Goal: Transaction & Acquisition: Purchase product/service

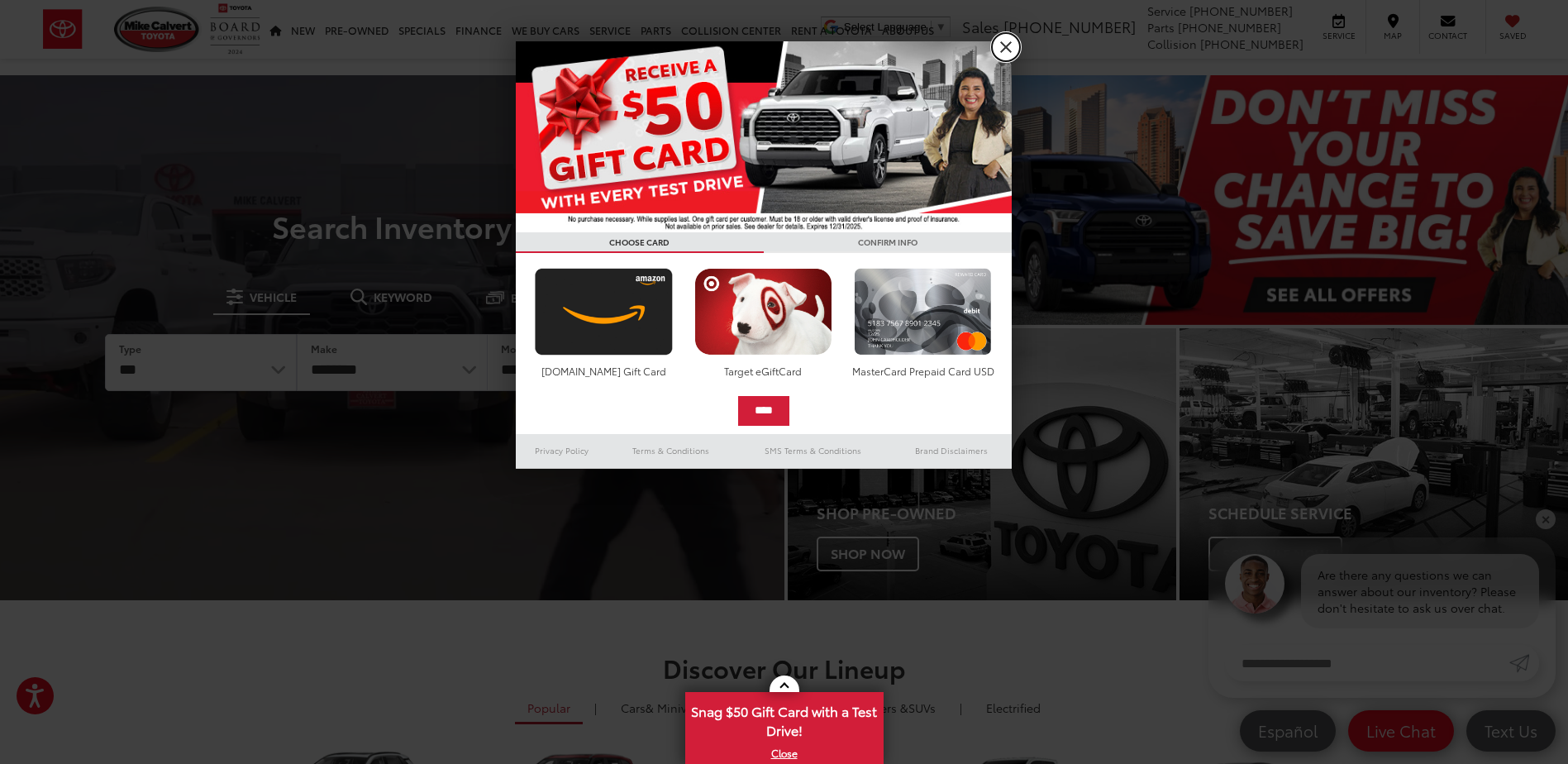
click at [1005, 51] on link "X" at bounding box center [1006, 47] width 29 height 29
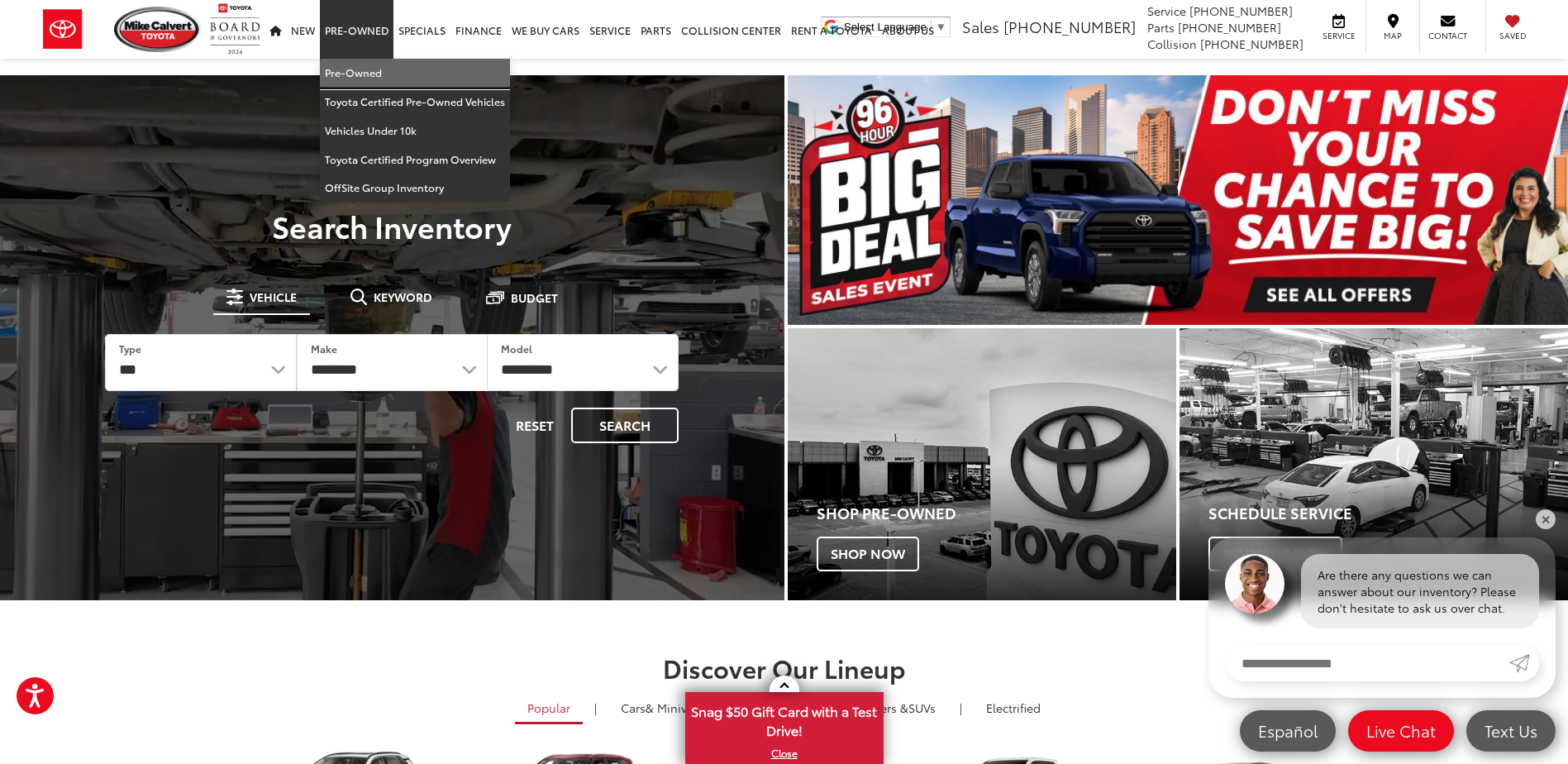
click at [373, 62] on link "Pre-Owned" at bounding box center [415, 73] width 190 height 29
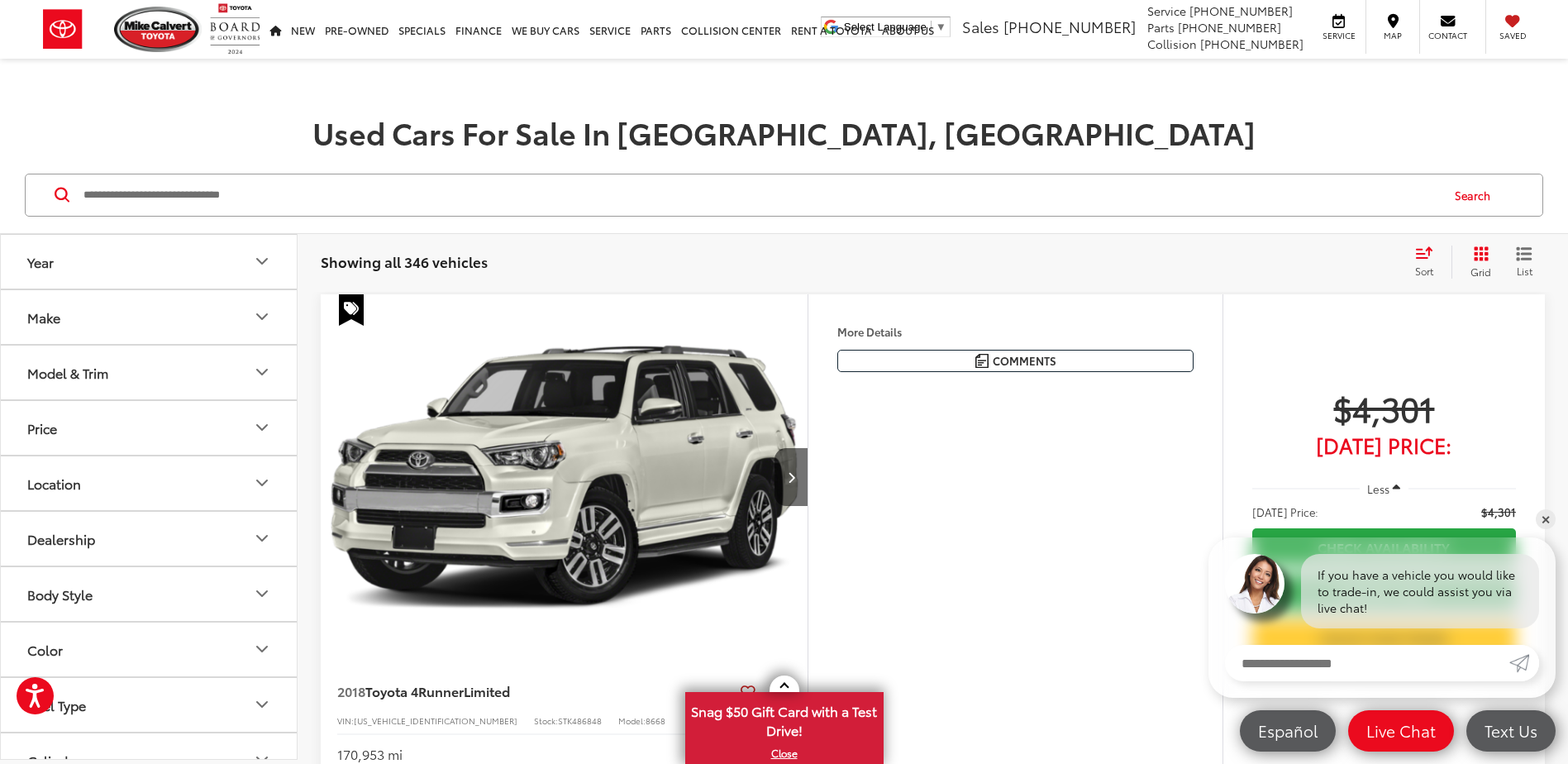
click at [256, 368] on icon "Model & Trim" at bounding box center [262, 372] width 20 height 20
click at [234, 302] on button "Make" at bounding box center [150, 317] width 298 height 53
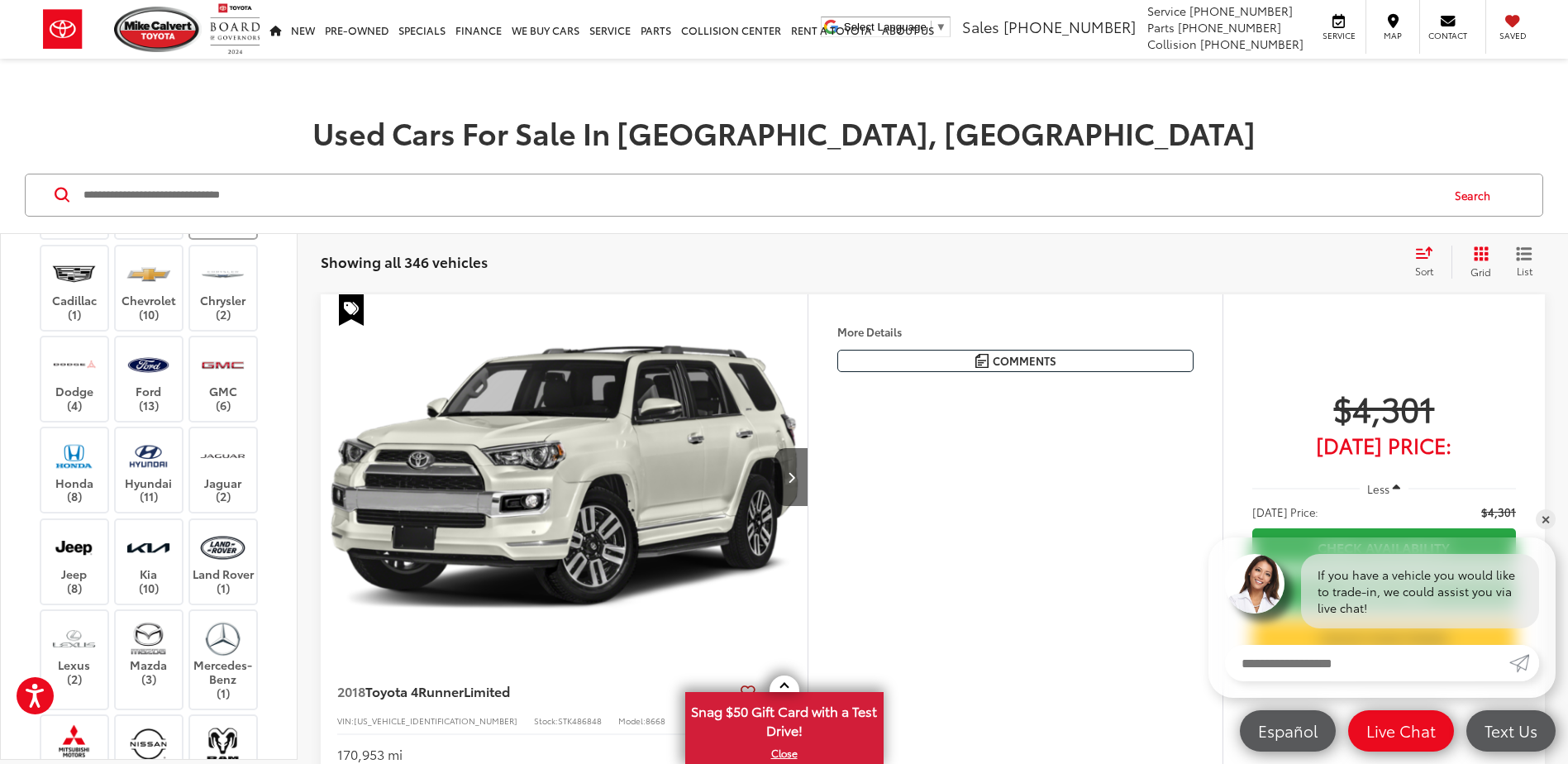
scroll to position [661, 0]
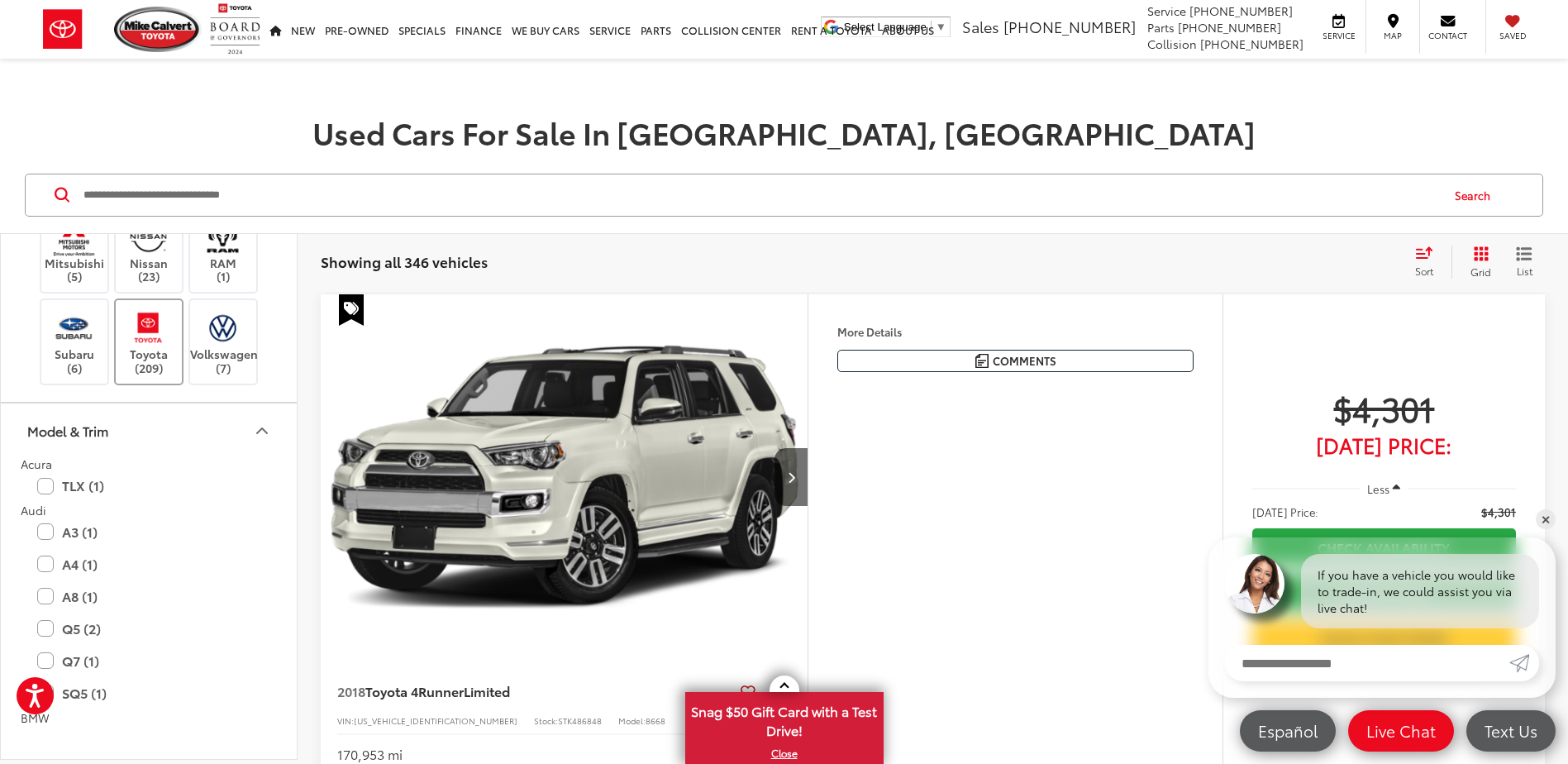
click at [160, 347] on img at bounding box center [148, 328] width 45 height 39
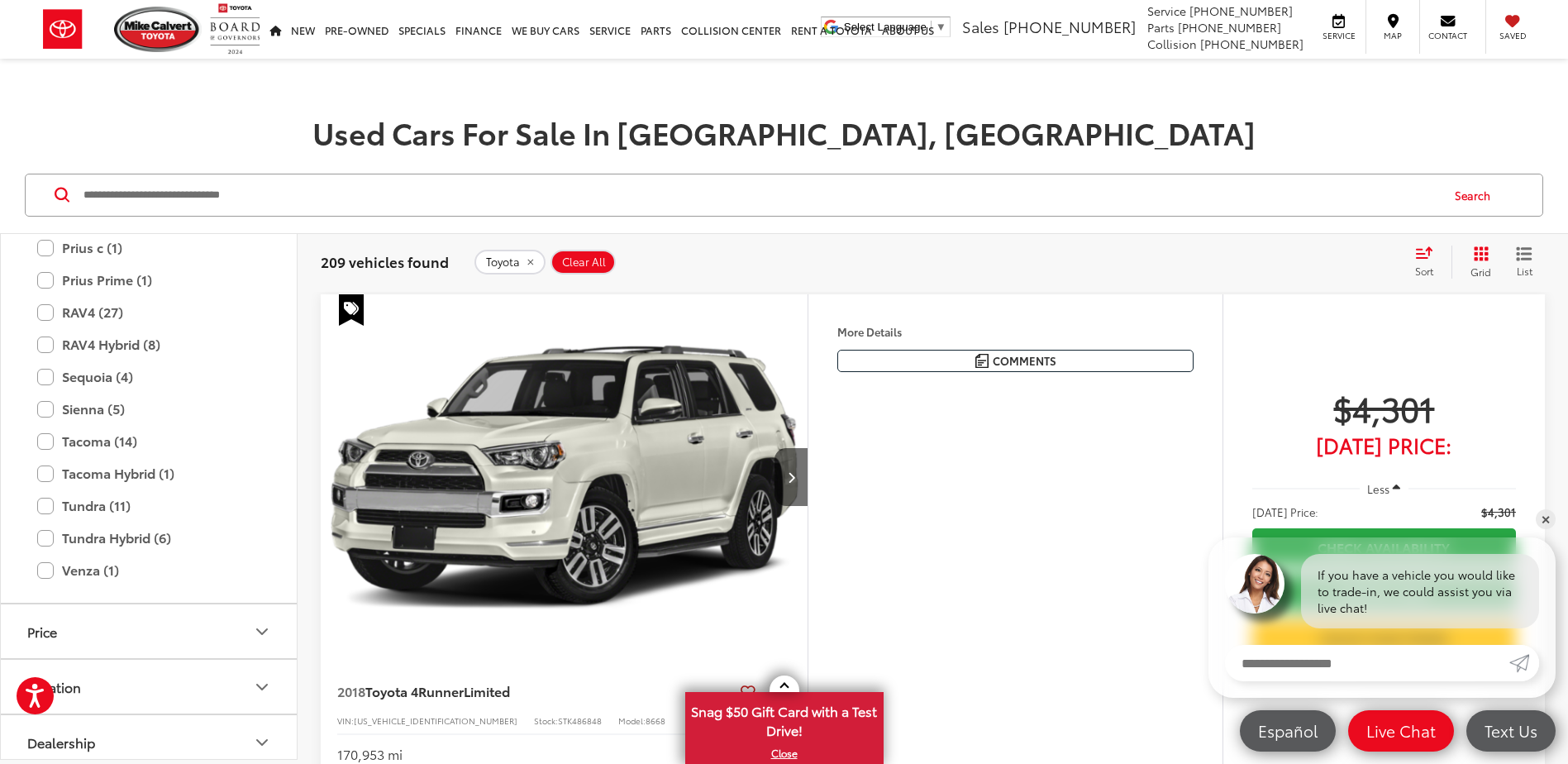
scroll to position [1406, 0]
click at [46, 433] on label "Tacoma Hybrid (1)" at bounding box center [149, 418] width 223 height 29
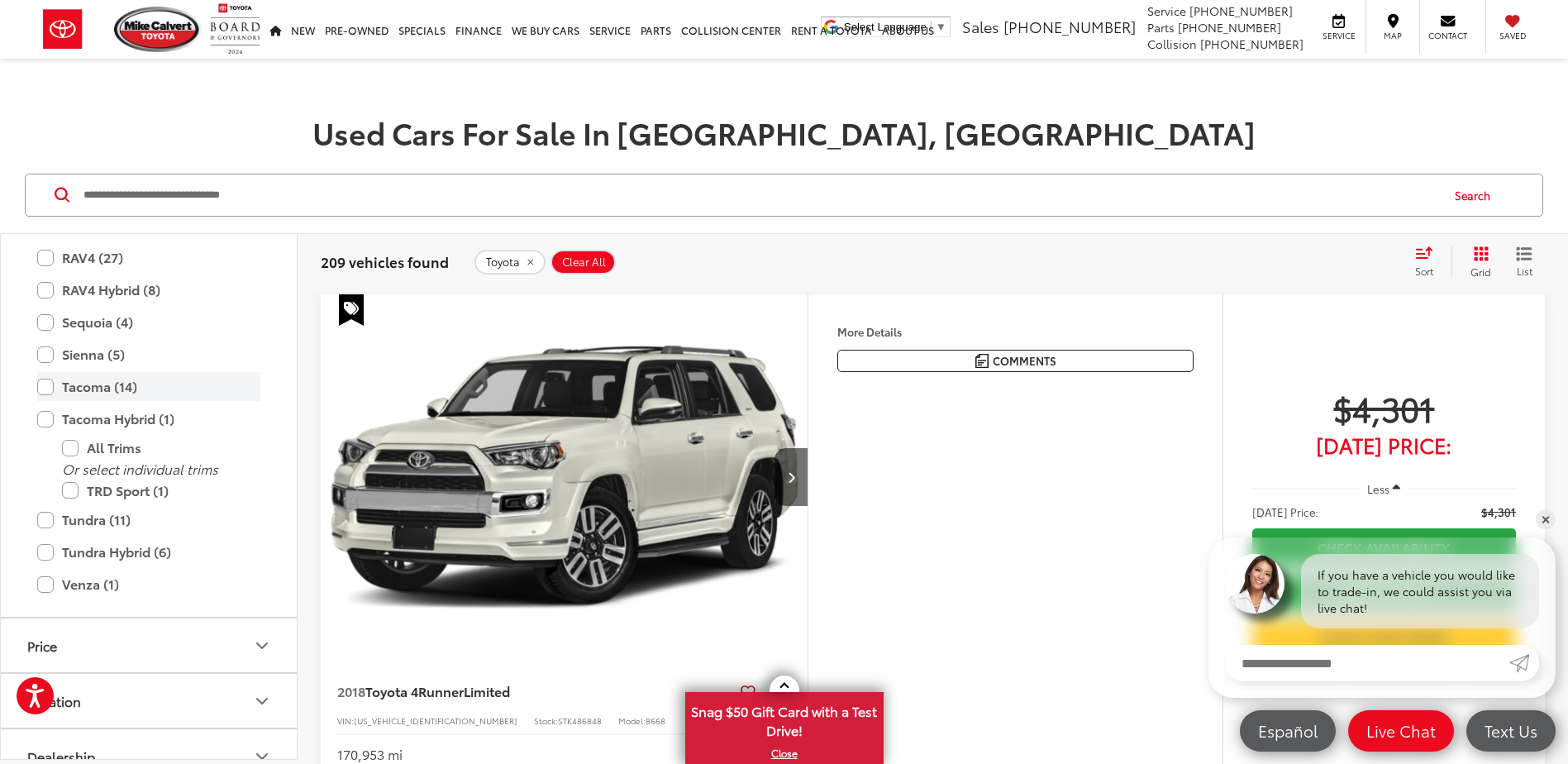
click at [46, 401] on label "Tacoma (14)" at bounding box center [149, 386] width 223 height 29
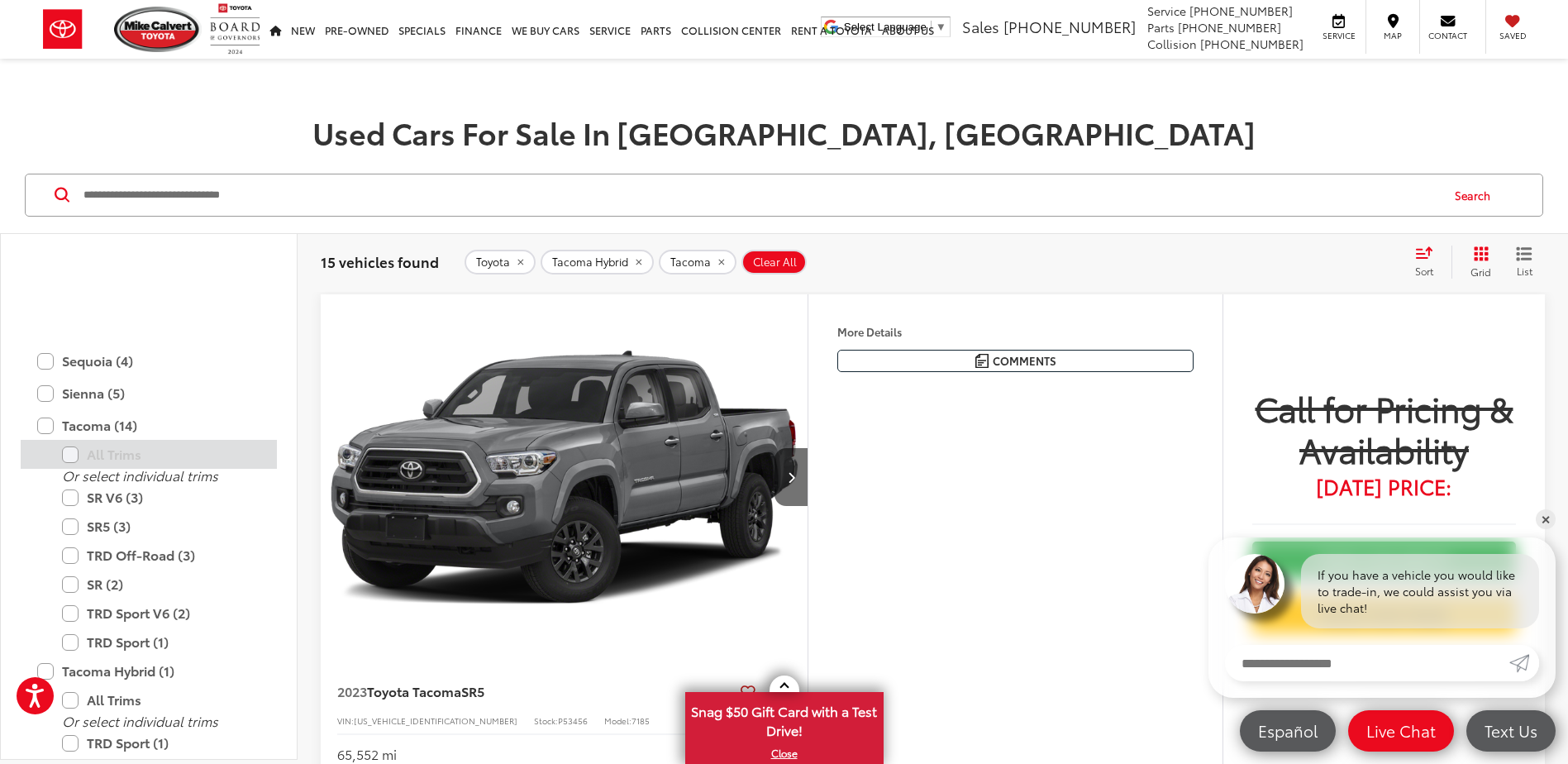
scroll to position [1571, 0]
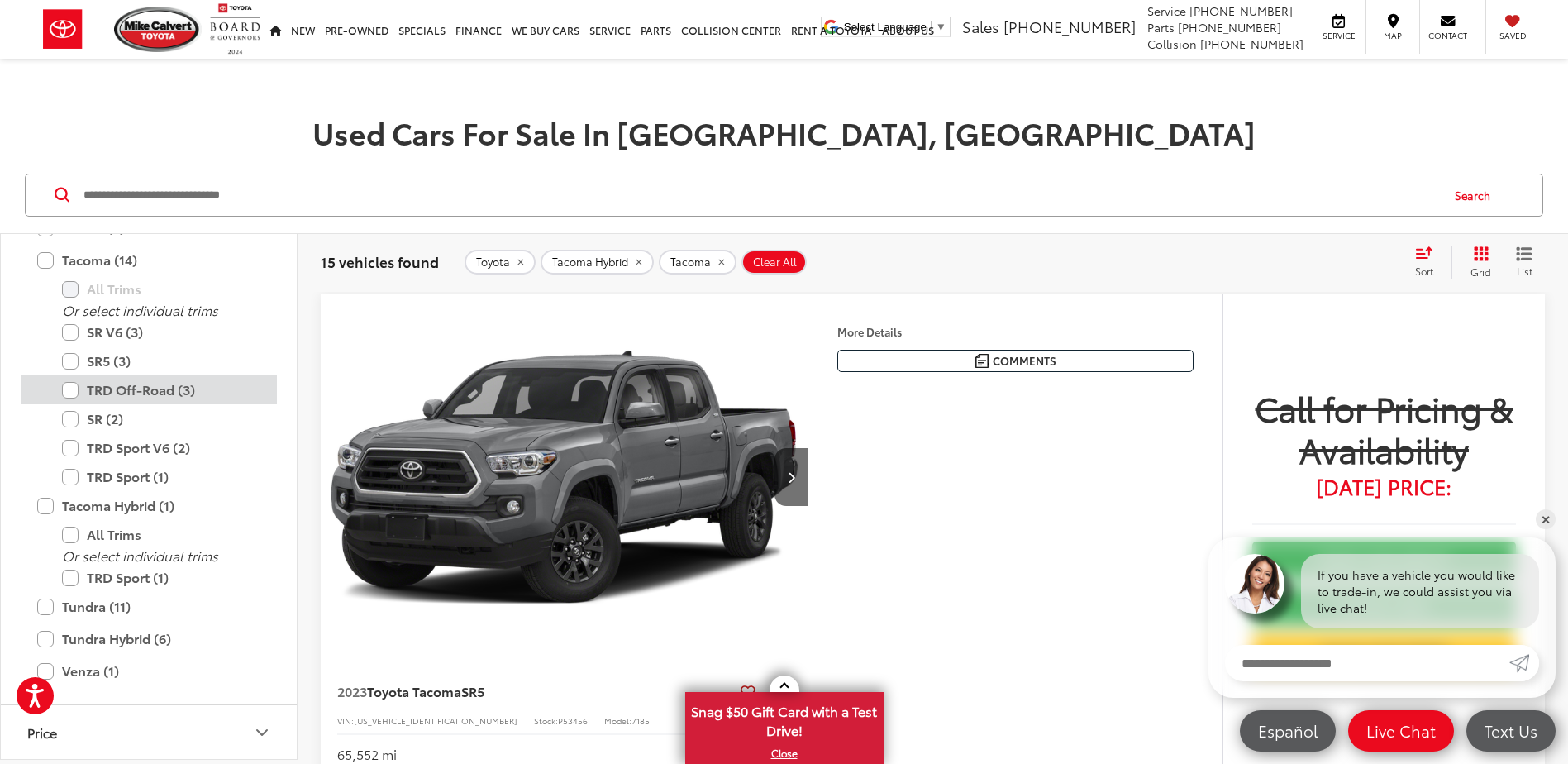
click at [142, 393] on label "TRD Off-Road (3)" at bounding box center [161, 390] width 199 height 29
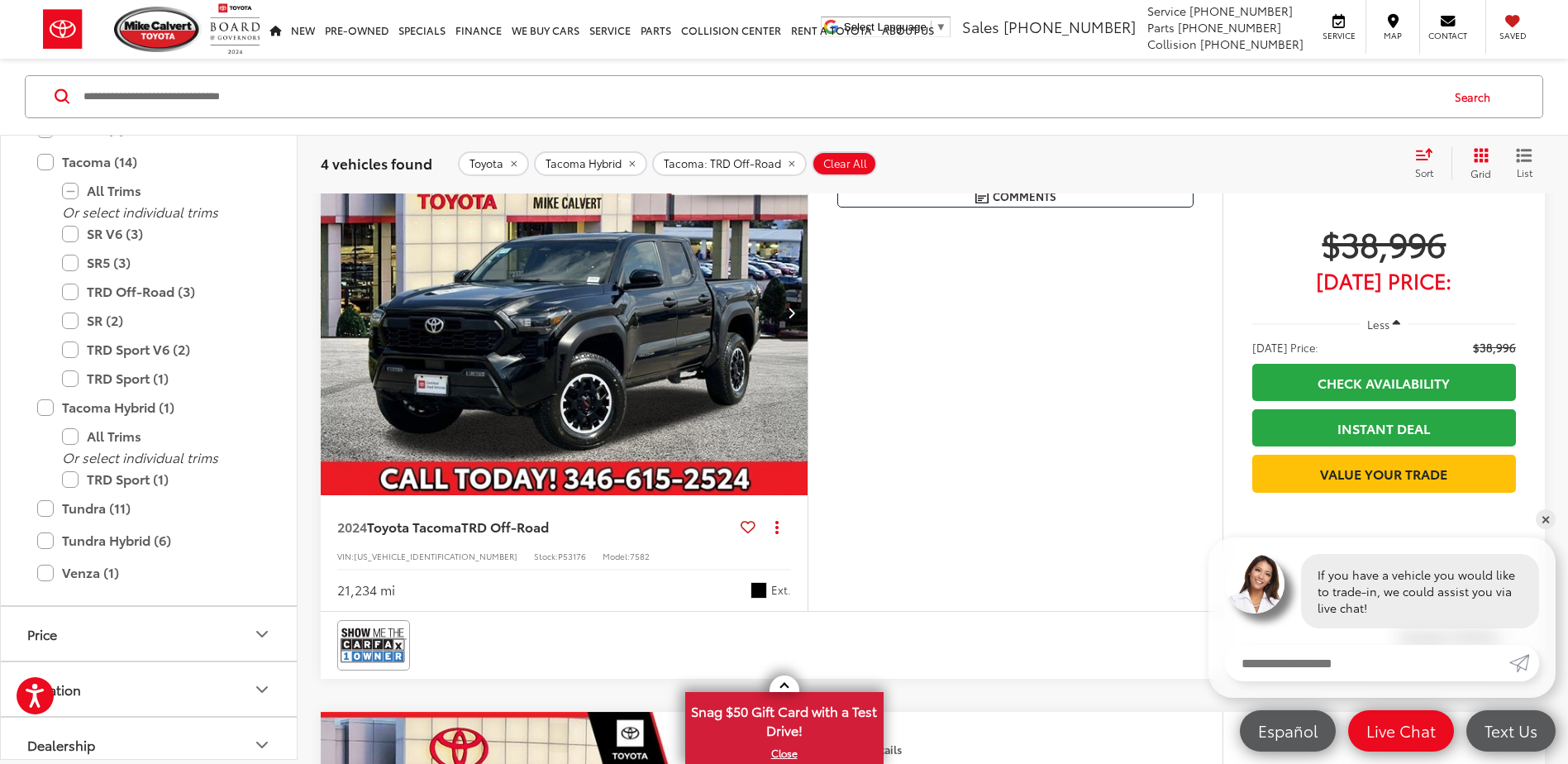
scroll to position [331, 0]
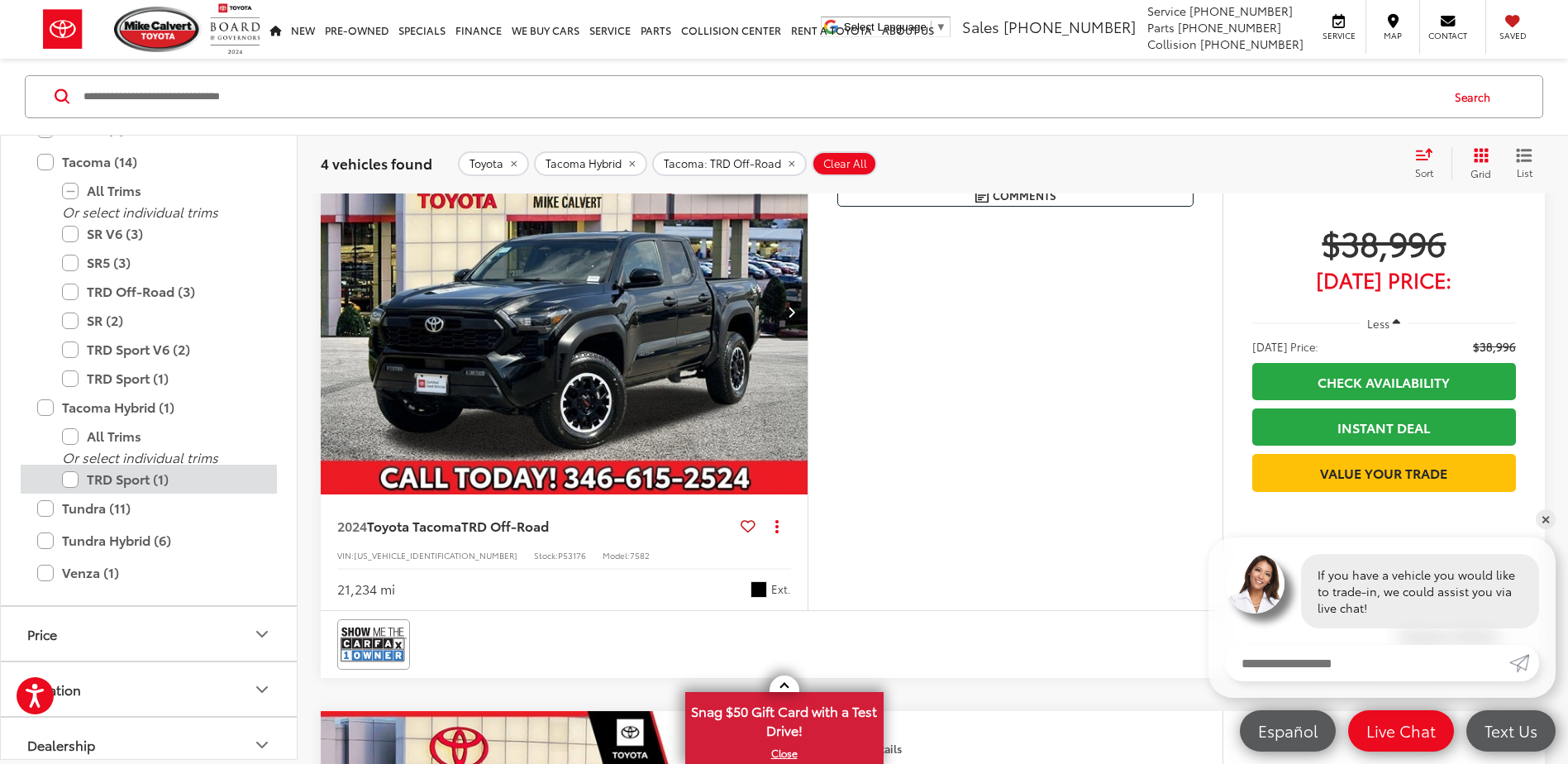
click at [69, 483] on label "TRD Sport (1)" at bounding box center [161, 479] width 199 height 29
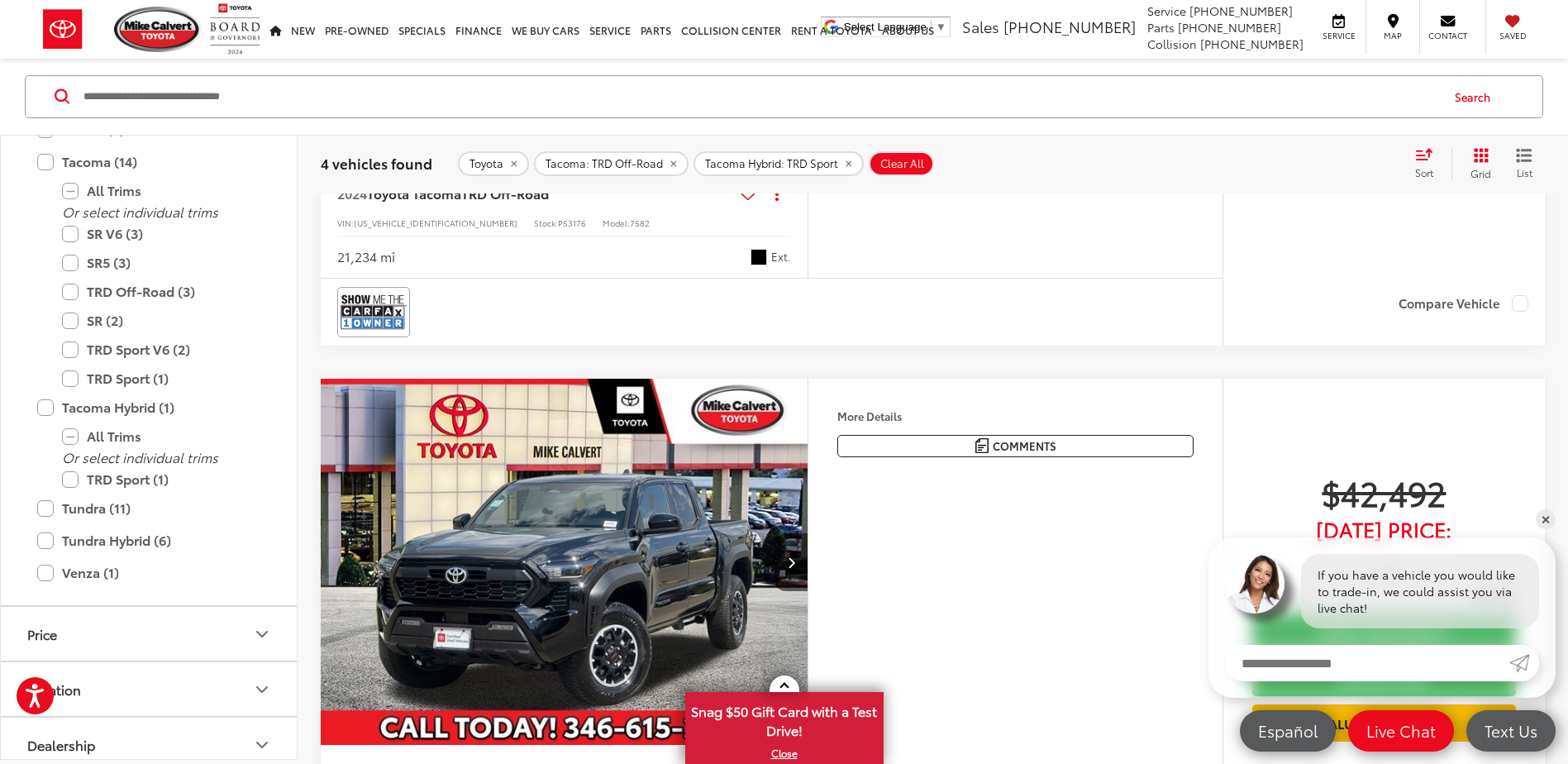
scroll to position [678, 0]
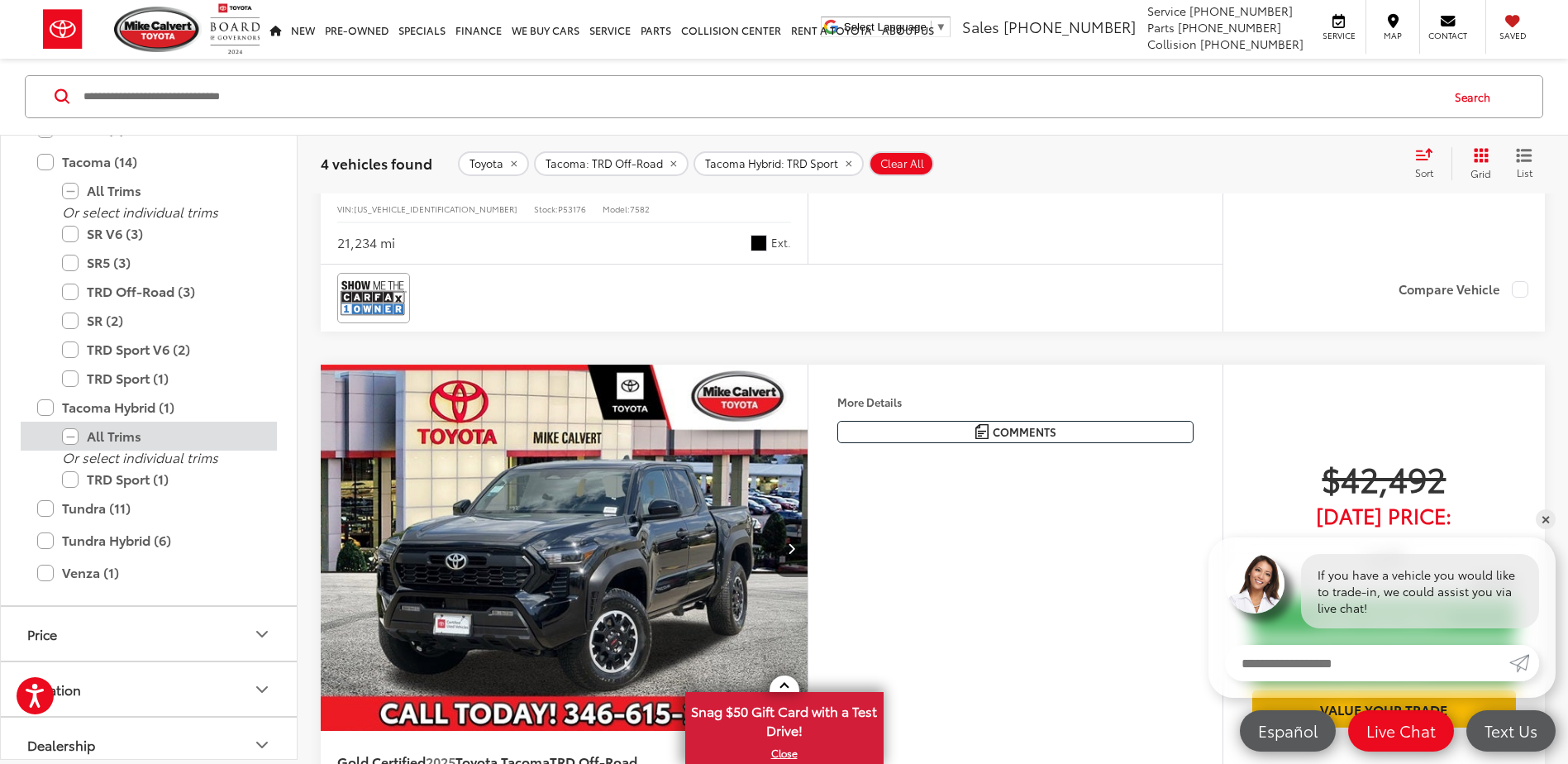
click at [72, 439] on label "All Trims" at bounding box center [161, 436] width 199 height 29
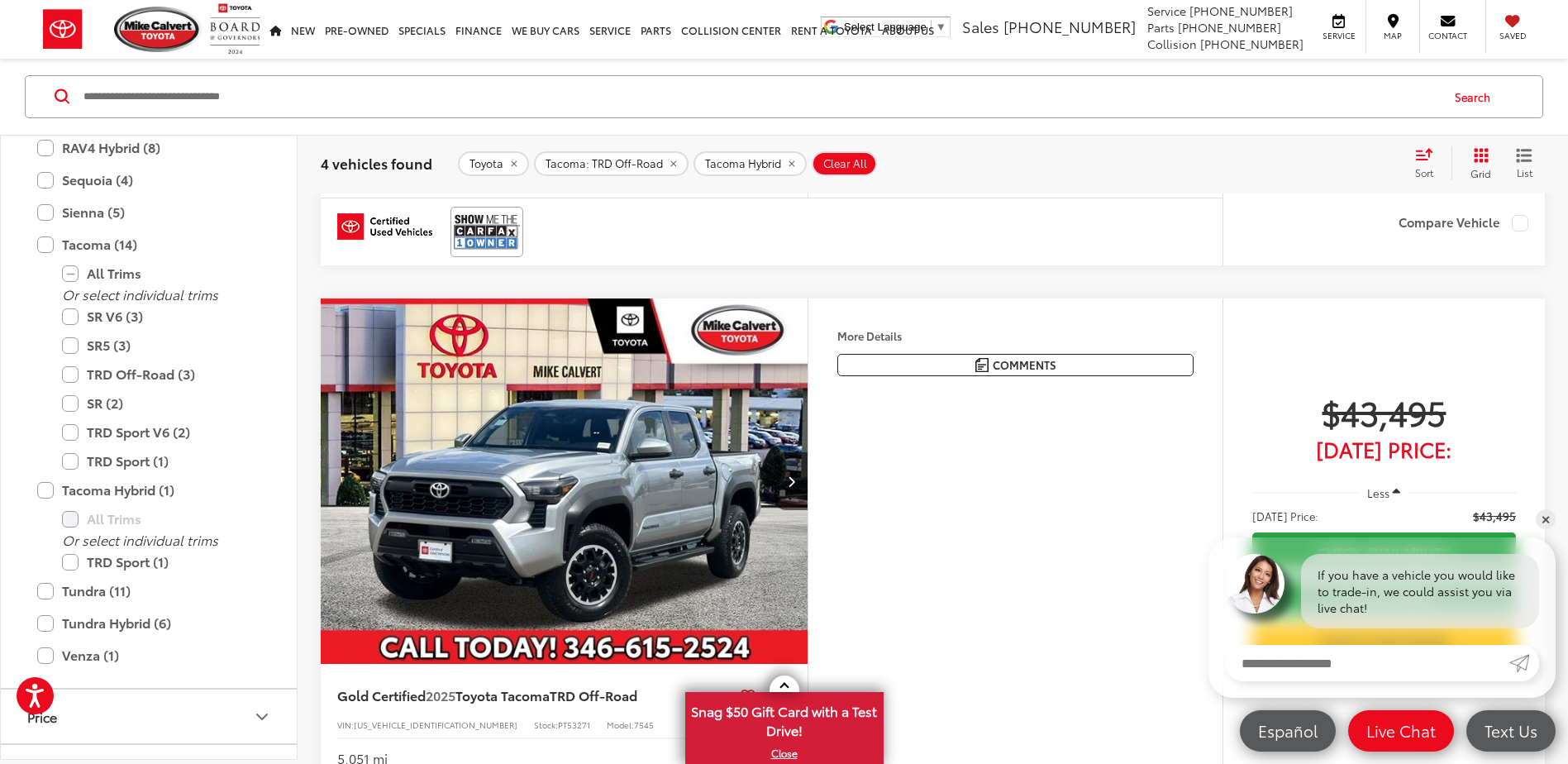
scroll to position [1421, 0]
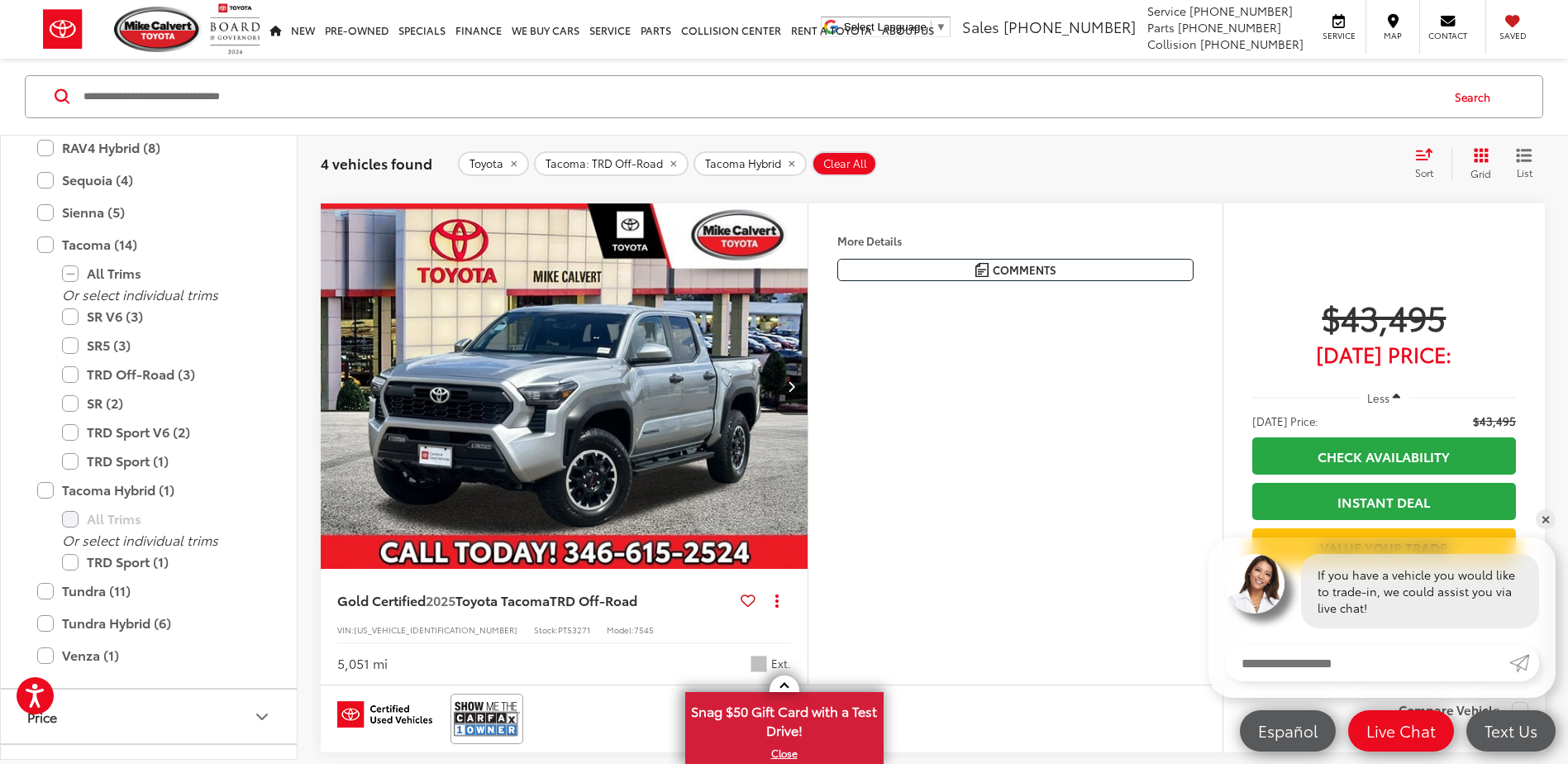
click at [589, 406] on img "2025 Toyota Tacoma TRD Off-Road 0" at bounding box center [564, 387] width 489 height 367
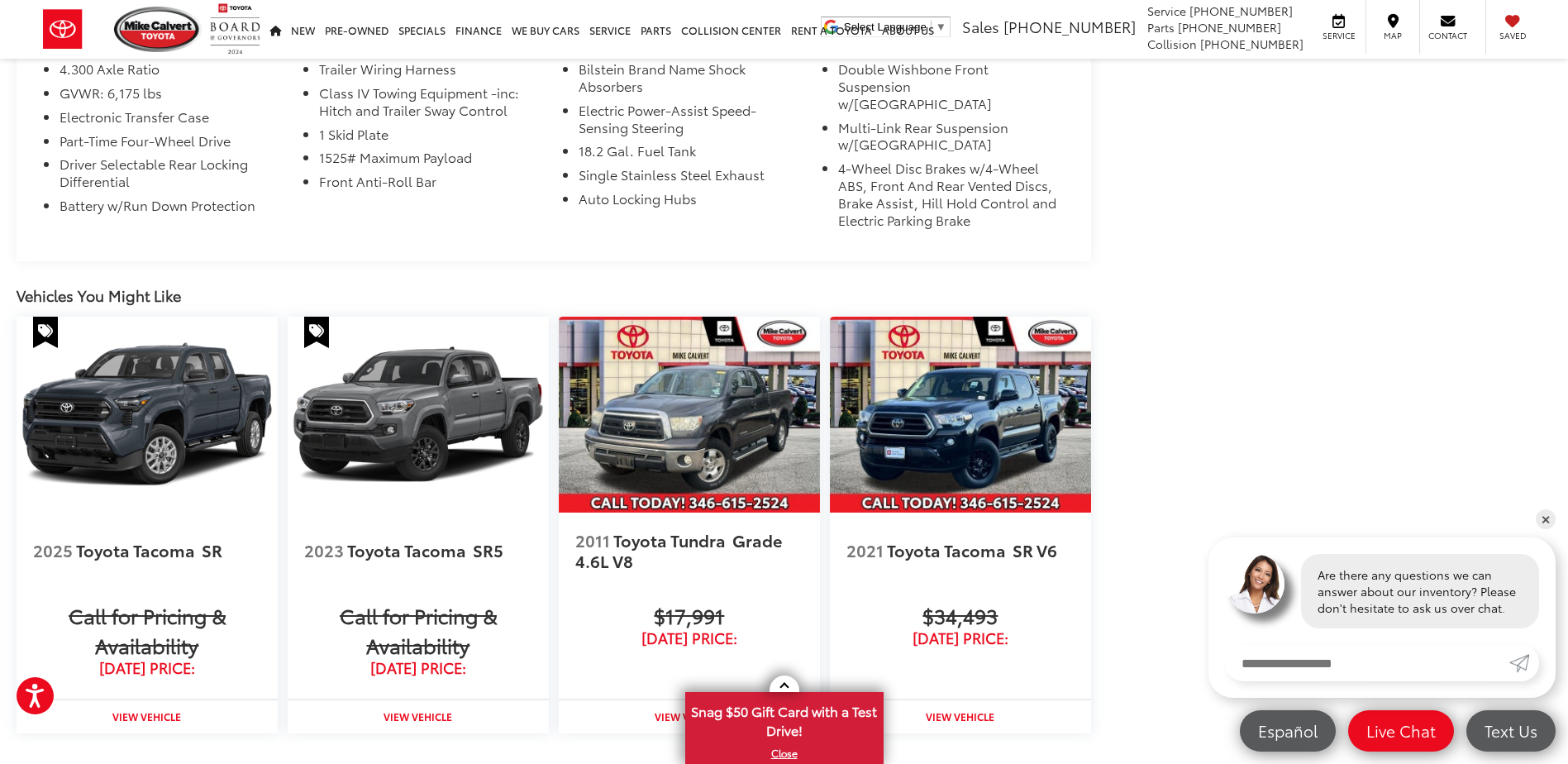
scroll to position [1654, 0]
